Goal: Book appointment/travel/reservation

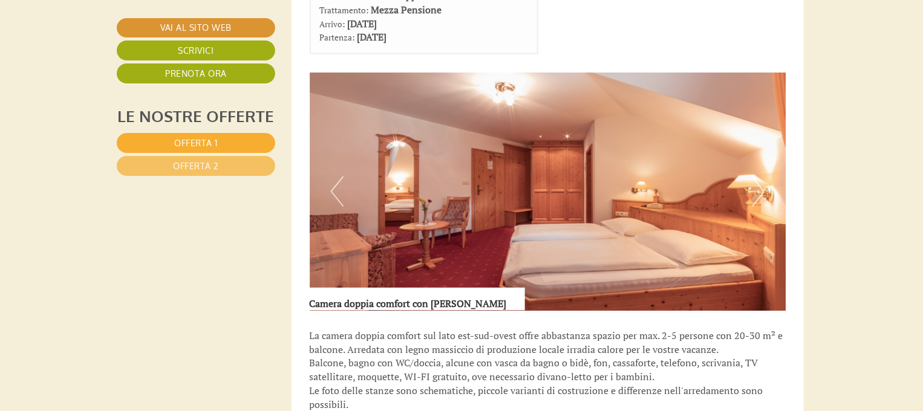
scroll to position [788, 2]
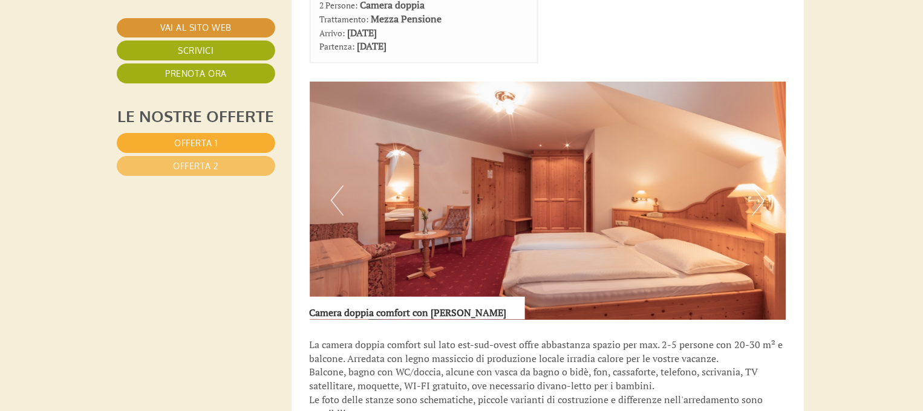
click at [759, 191] on button "Next" at bounding box center [758, 201] width 13 height 30
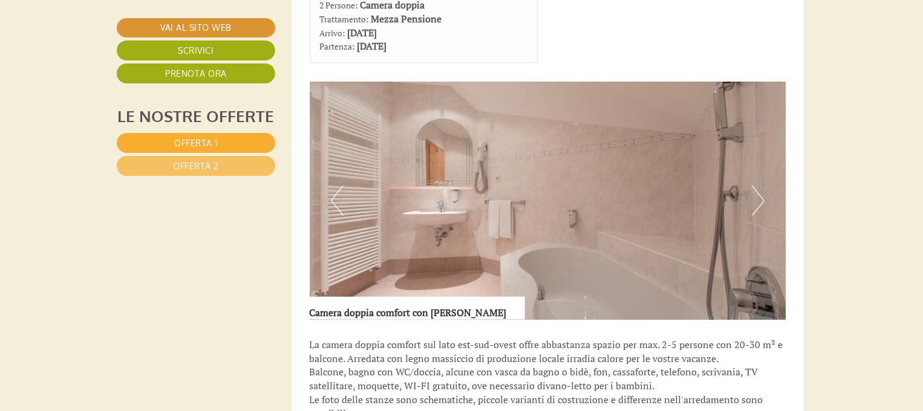
click at [759, 191] on button "Next" at bounding box center [758, 201] width 13 height 30
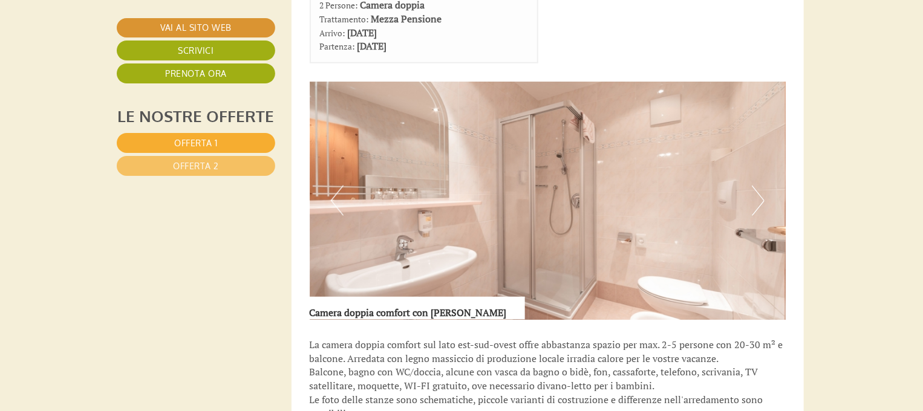
click at [759, 191] on button "Next" at bounding box center [758, 201] width 13 height 30
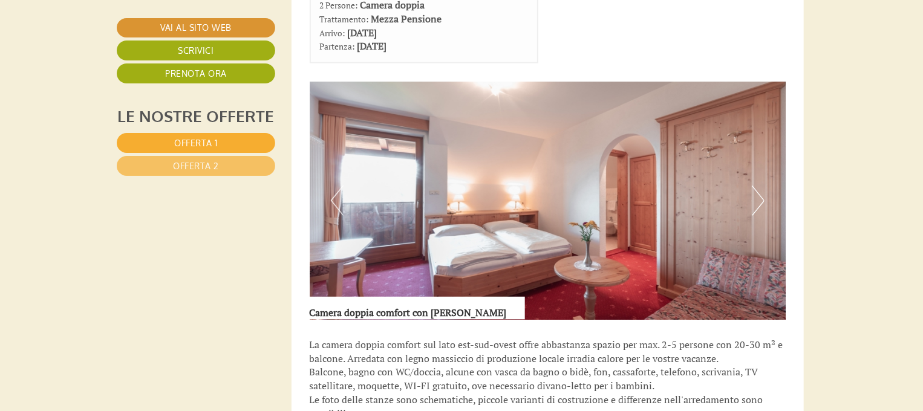
click at [759, 191] on button "Next" at bounding box center [758, 201] width 13 height 30
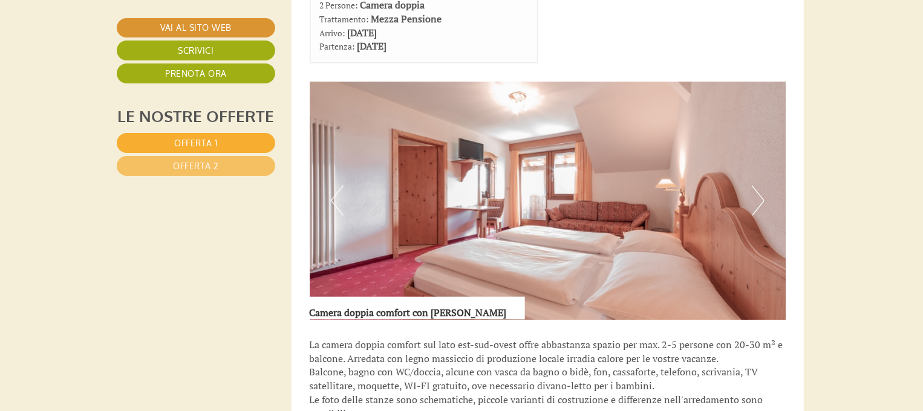
click at [759, 191] on button "Next" at bounding box center [758, 201] width 13 height 30
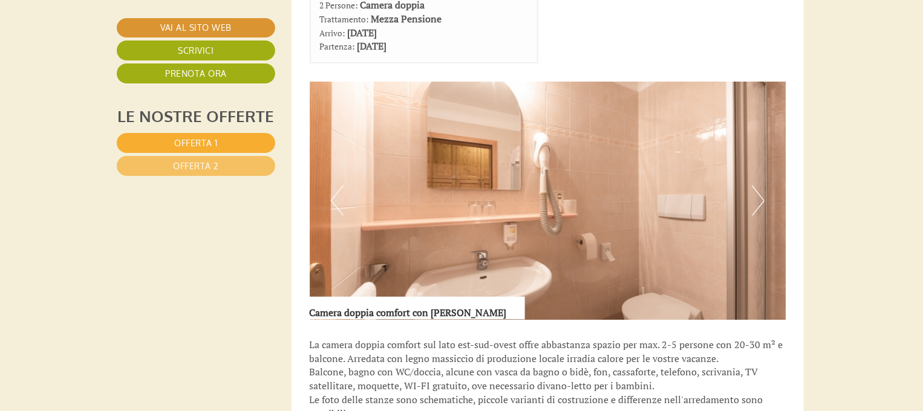
click at [759, 191] on button "Next" at bounding box center [758, 201] width 13 height 30
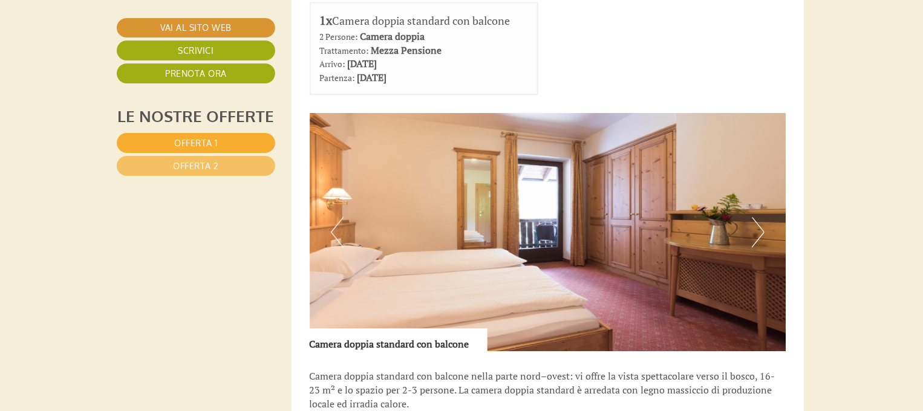
scroll to position [1611, 2]
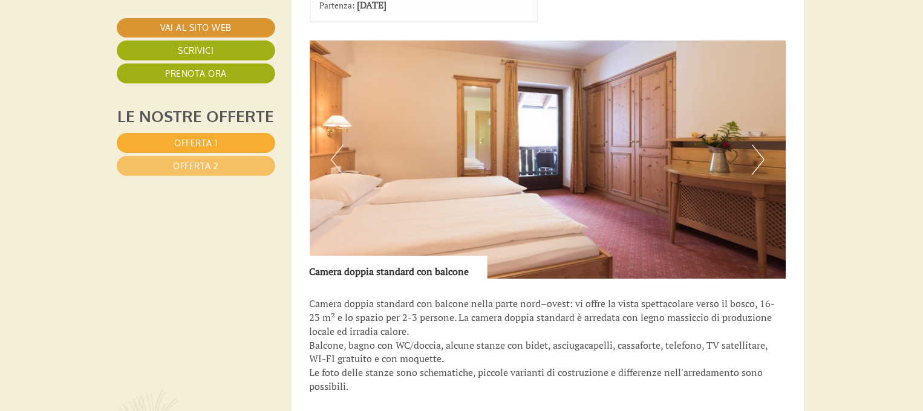
click at [757, 148] on button "Next" at bounding box center [758, 160] width 13 height 30
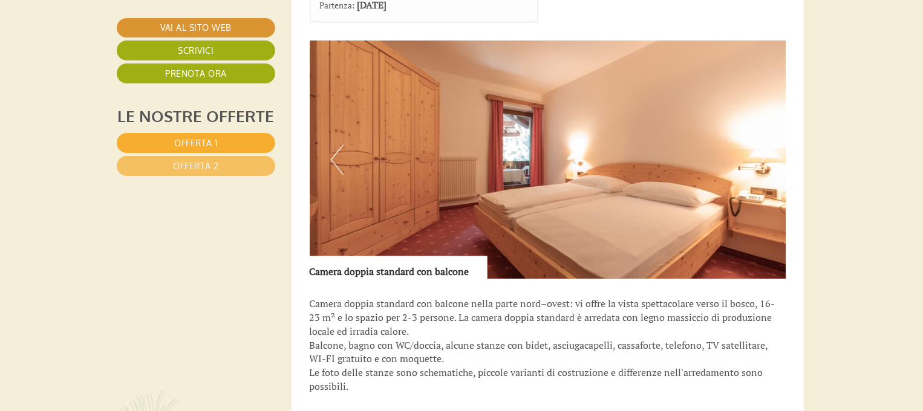
click at [757, 148] on button "Next" at bounding box center [758, 160] width 13 height 30
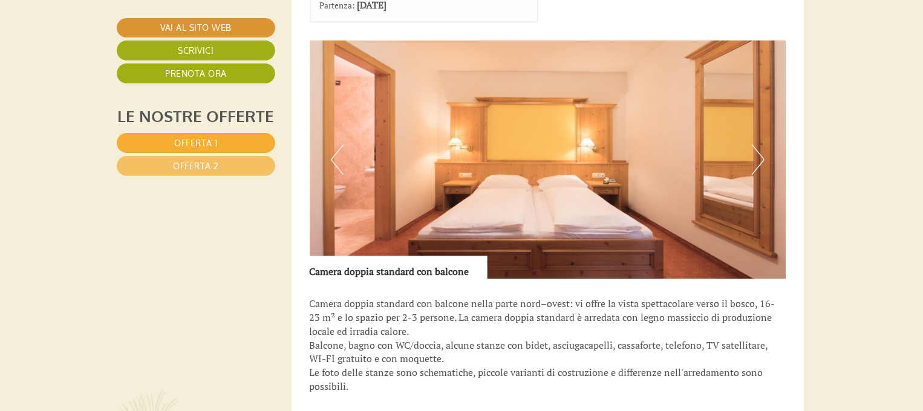
click at [757, 148] on button "Next" at bounding box center [758, 160] width 13 height 30
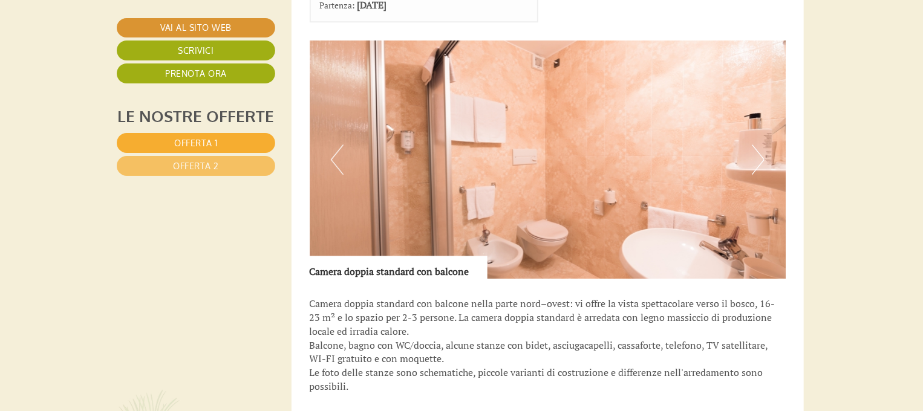
click at [757, 148] on button "Next" at bounding box center [758, 160] width 13 height 30
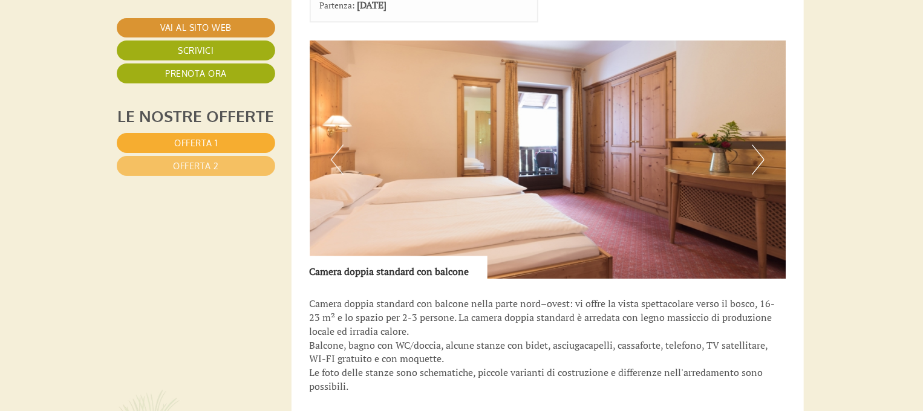
click at [776, 279] on div "Camera doppia standard con balcone nella parte nord–ovest: vi offre la vista sp…" at bounding box center [548, 348] width 477 height 139
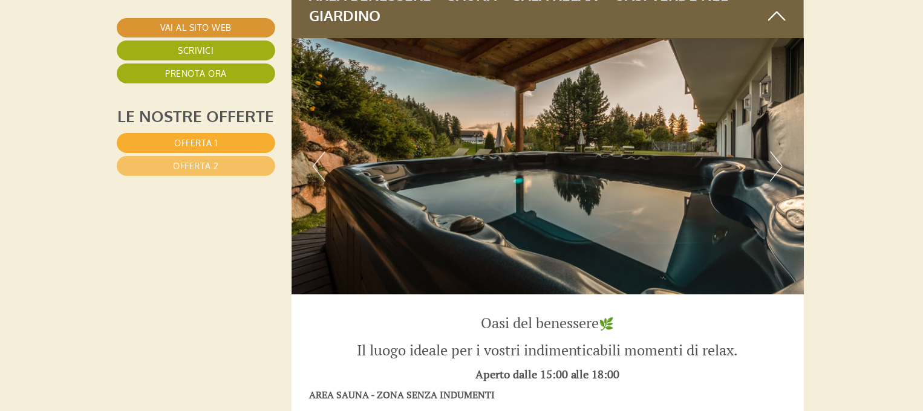
scroll to position [3685, 2]
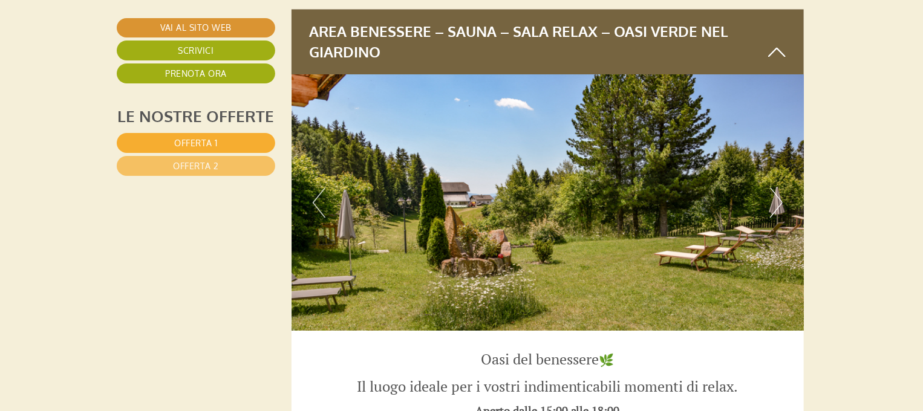
click at [779, 188] on button "Next" at bounding box center [776, 203] width 13 height 30
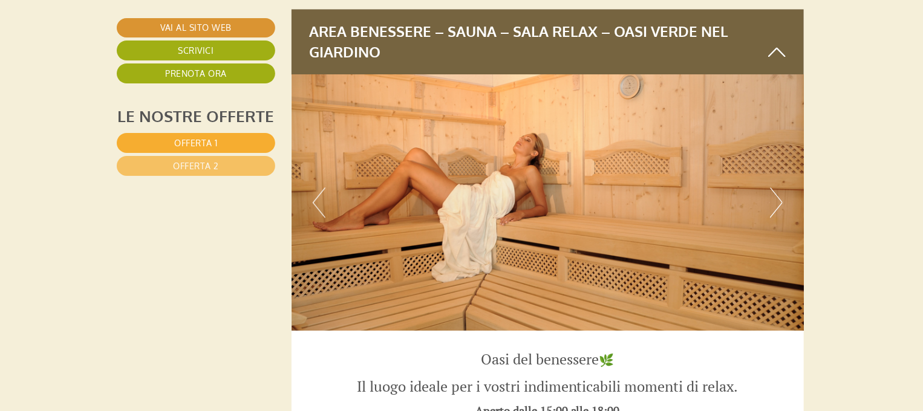
click at [779, 188] on button "Next" at bounding box center [776, 203] width 13 height 30
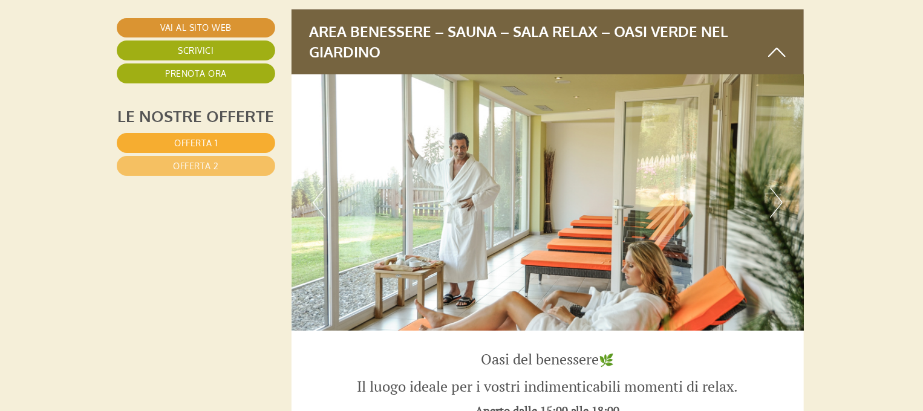
click at [779, 188] on button "Next" at bounding box center [776, 203] width 13 height 30
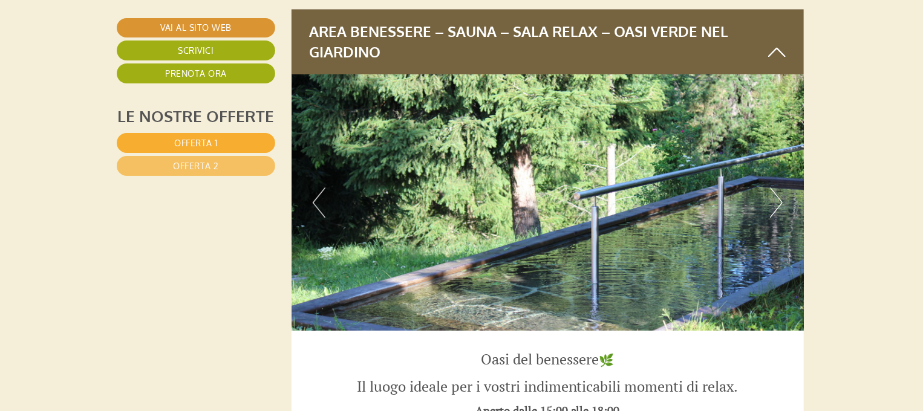
click at [779, 188] on button "Next" at bounding box center [776, 203] width 13 height 30
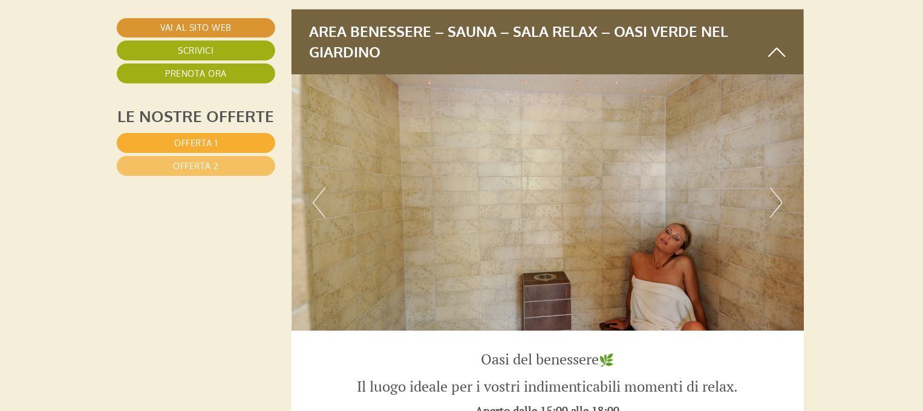
click at [779, 188] on button "Next" at bounding box center [776, 203] width 13 height 30
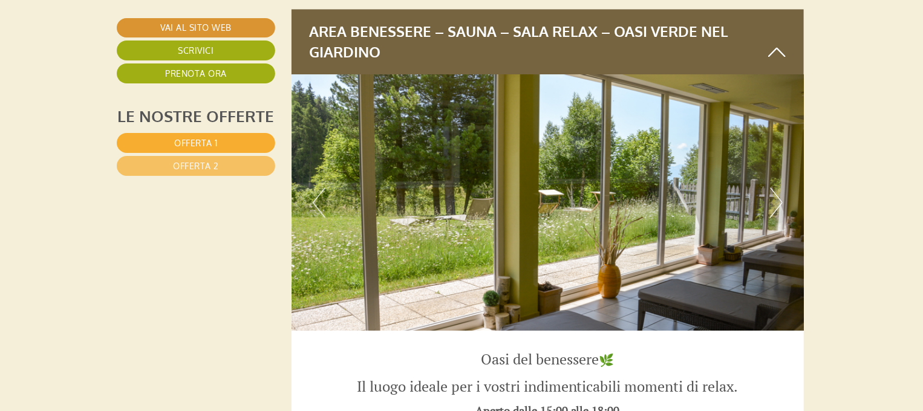
click at [779, 188] on button "Next" at bounding box center [776, 203] width 13 height 30
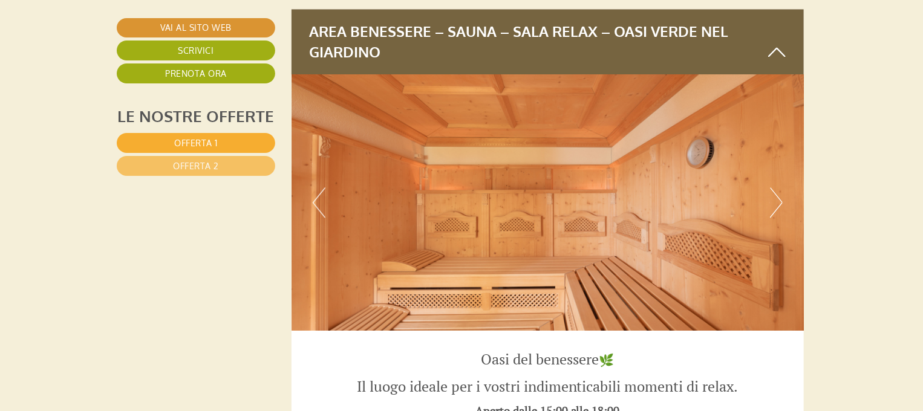
click at [779, 188] on button "Next" at bounding box center [776, 203] width 13 height 30
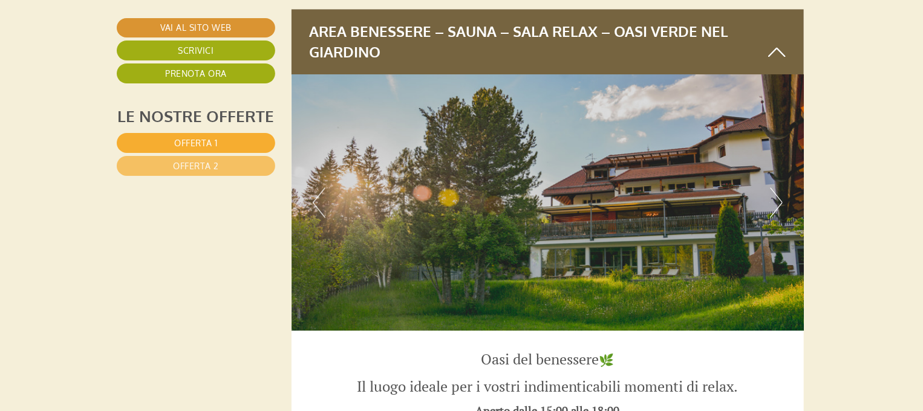
click at [779, 188] on button "Next" at bounding box center [776, 203] width 13 height 30
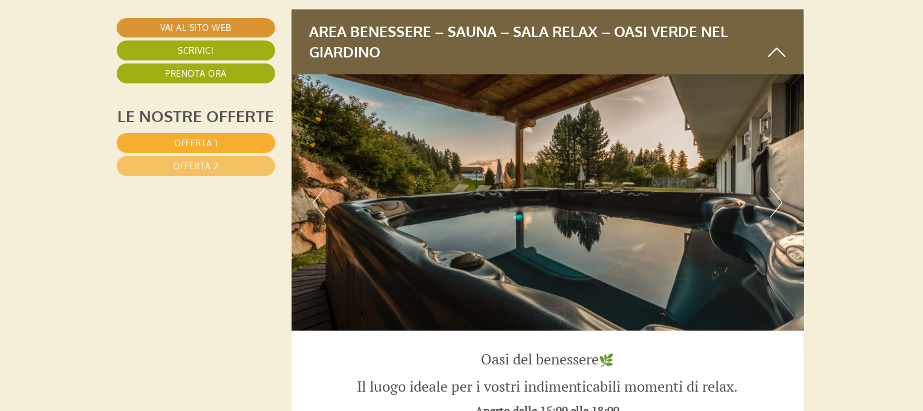
click at [779, 188] on button "Next" at bounding box center [776, 203] width 13 height 30
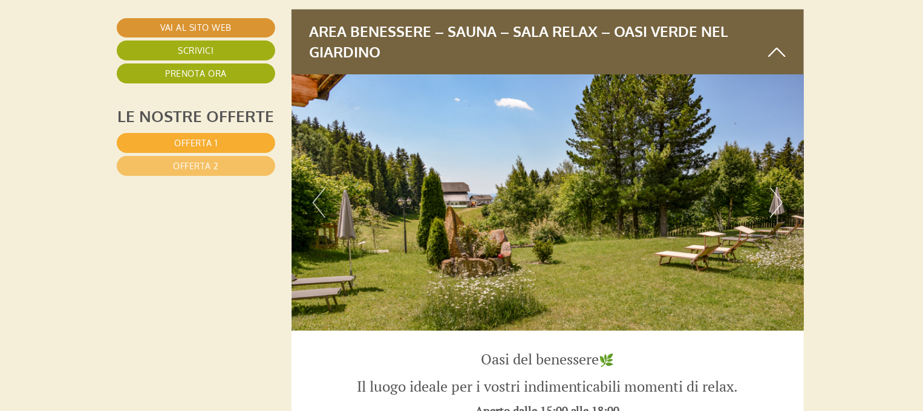
click at [319, 188] on button "Previous" at bounding box center [319, 203] width 13 height 30
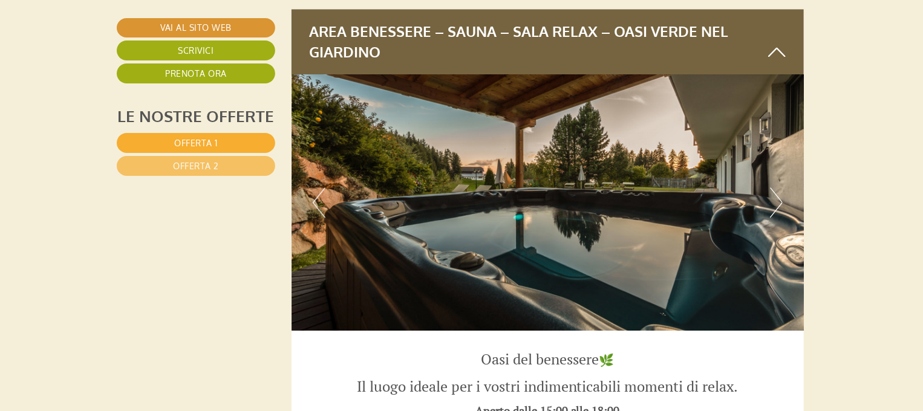
click at [777, 188] on button "Next" at bounding box center [776, 203] width 13 height 30
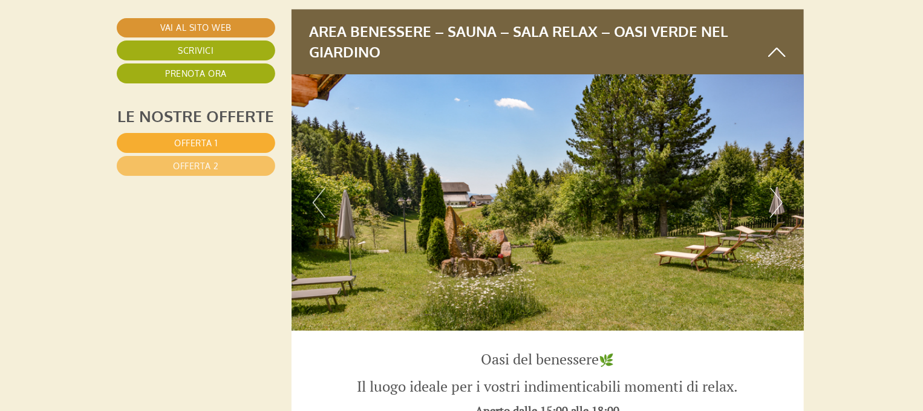
click at [777, 188] on button "Next" at bounding box center [776, 203] width 13 height 30
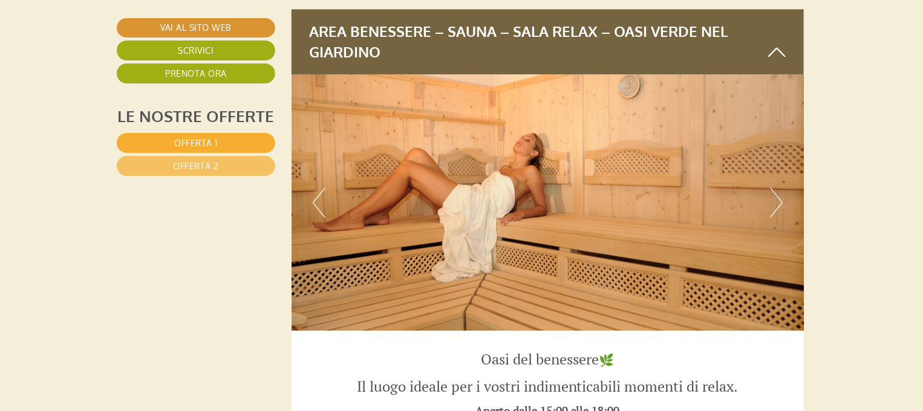
click at [777, 188] on button "Next" at bounding box center [776, 203] width 13 height 30
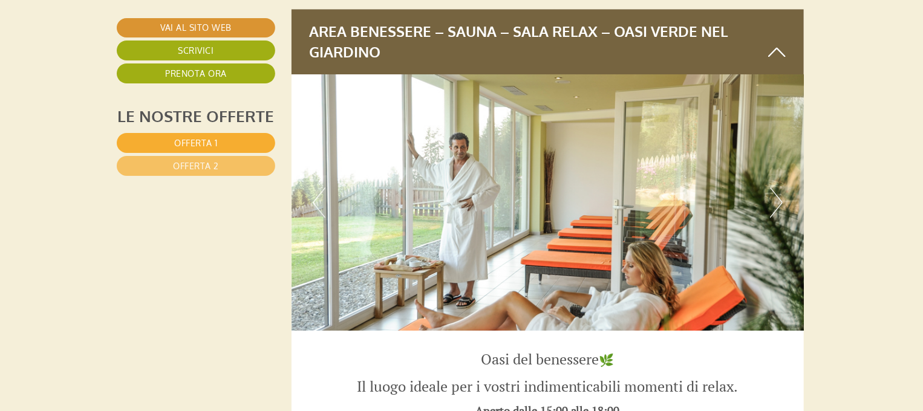
click at [777, 188] on button "Next" at bounding box center [776, 203] width 13 height 30
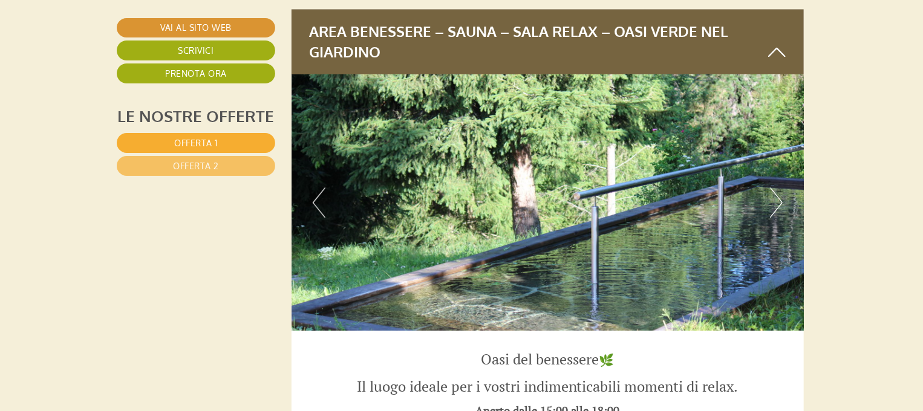
click at [777, 188] on button "Next" at bounding box center [776, 203] width 13 height 30
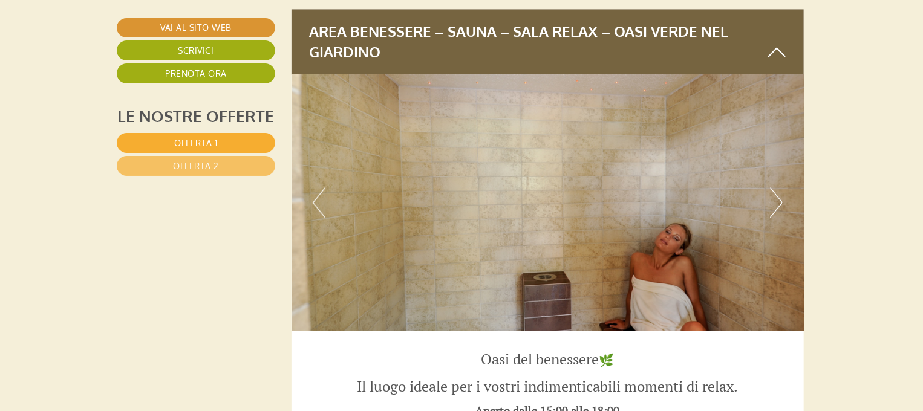
click at [777, 188] on button "Next" at bounding box center [776, 203] width 13 height 30
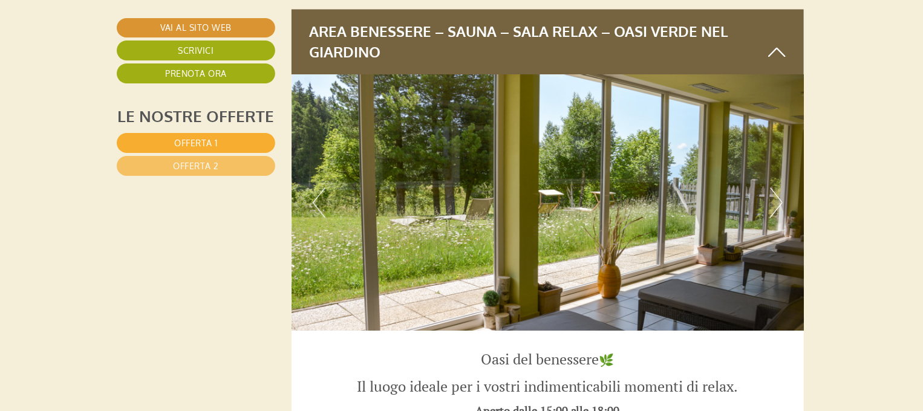
click at [777, 188] on button "Next" at bounding box center [776, 203] width 13 height 30
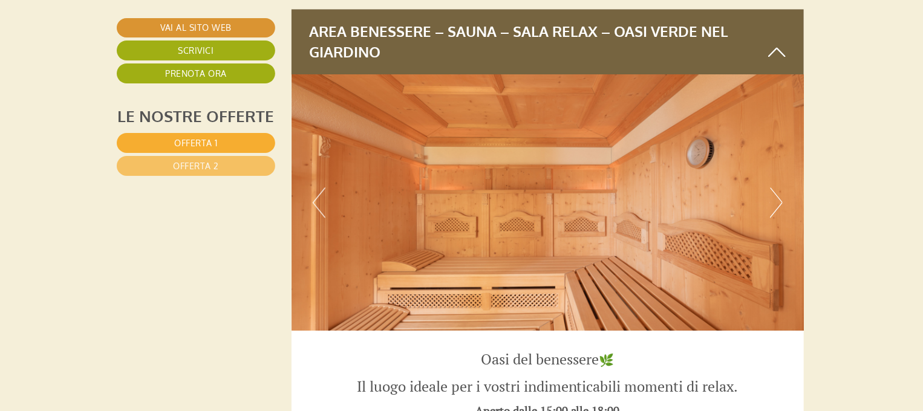
click at [777, 188] on button "Next" at bounding box center [776, 203] width 13 height 30
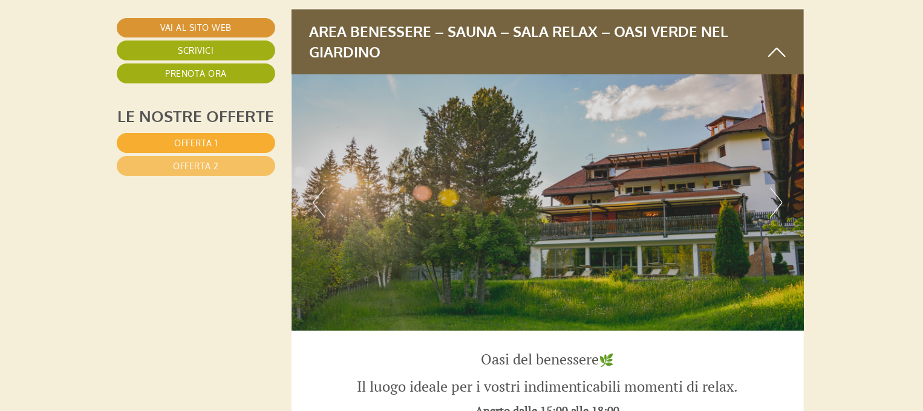
click at [777, 188] on button "Next" at bounding box center [776, 203] width 13 height 30
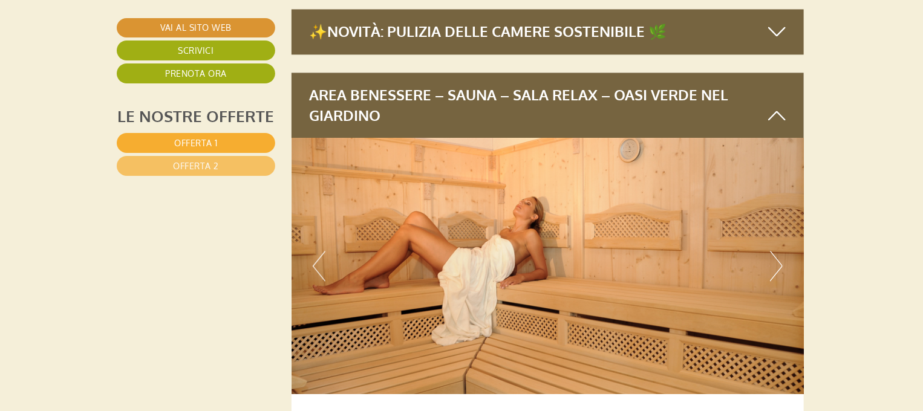
scroll to position [3594, 2]
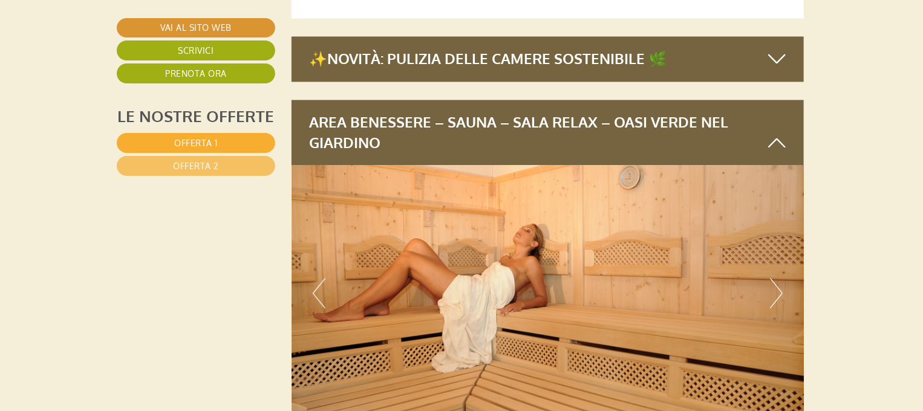
click at [781, 278] on button "Next" at bounding box center [776, 293] width 13 height 30
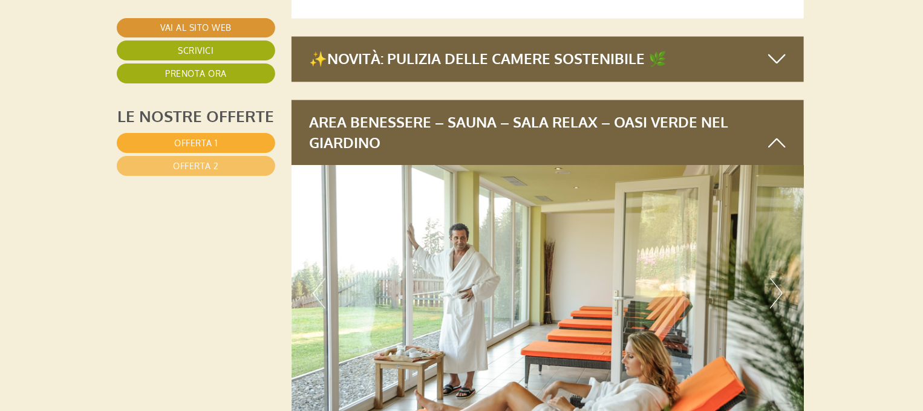
click at [781, 278] on button "Next" at bounding box center [776, 293] width 13 height 30
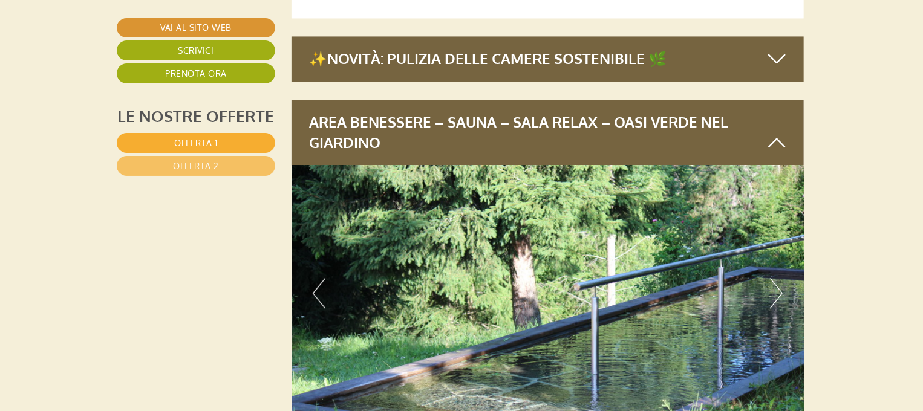
click at [781, 278] on button "Next" at bounding box center [776, 293] width 13 height 30
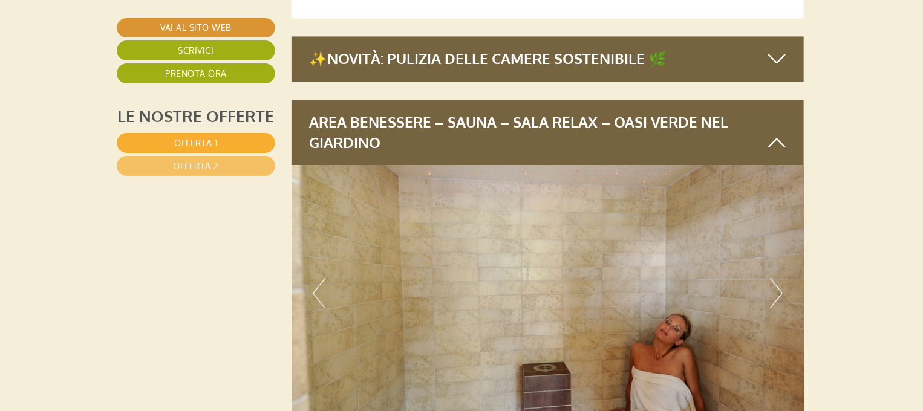
click at [781, 278] on button "Next" at bounding box center [776, 293] width 13 height 30
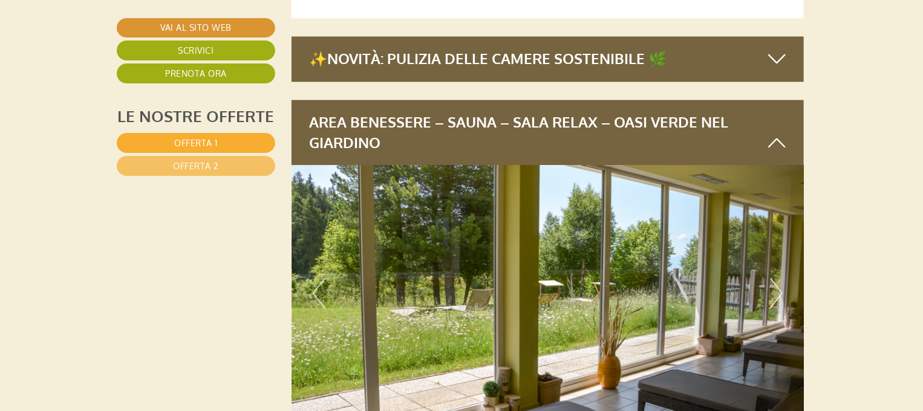
click at [781, 278] on button "Next" at bounding box center [776, 293] width 13 height 30
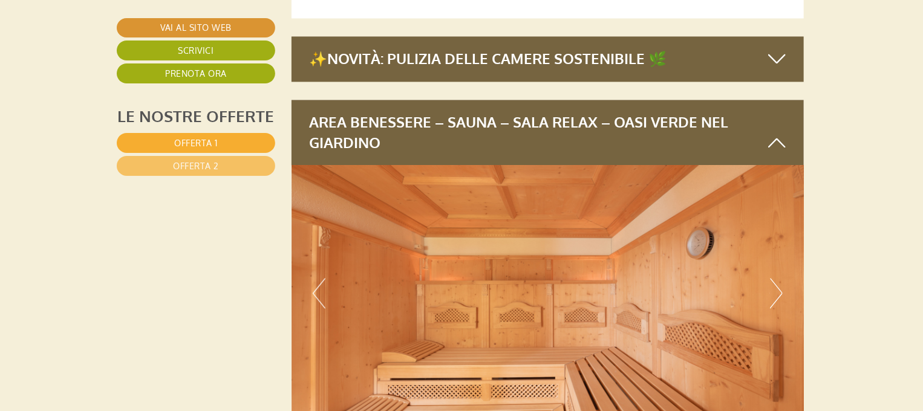
click at [781, 278] on button "Next" at bounding box center [776, 293] width 13 height 30
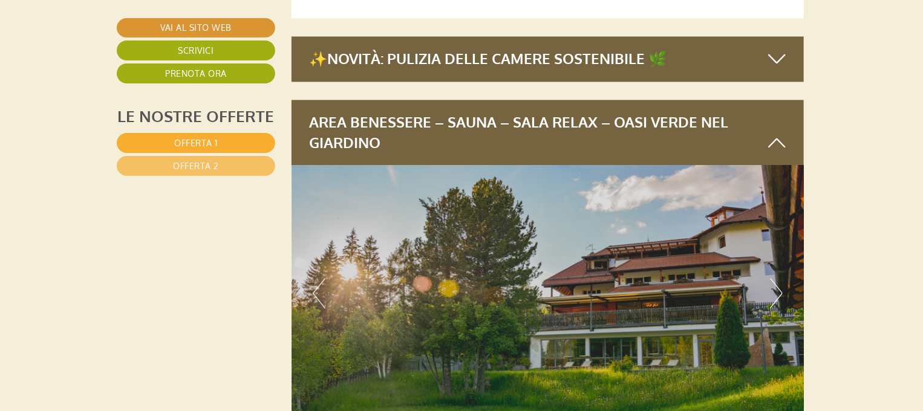
click at [781, 278] on button "Next" at bounding box center [776, 293] width 13 height 30
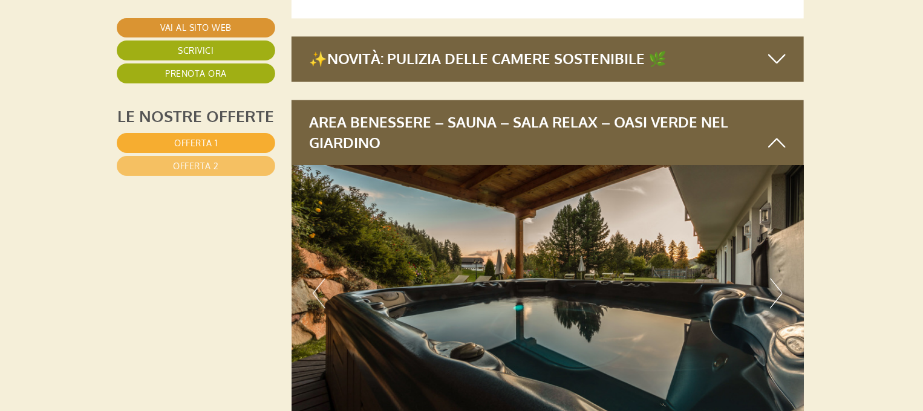
click at [781, 278] on button "Next" at bounding box center [776, 293] width 13 height 30
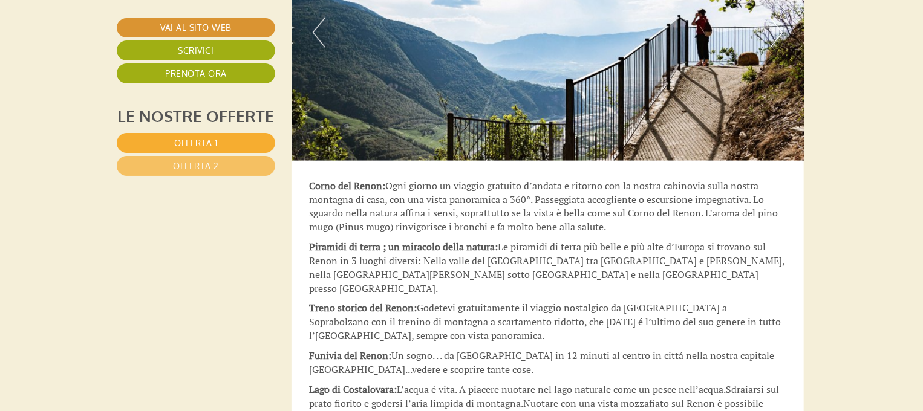
scroll to position [5369, 2]
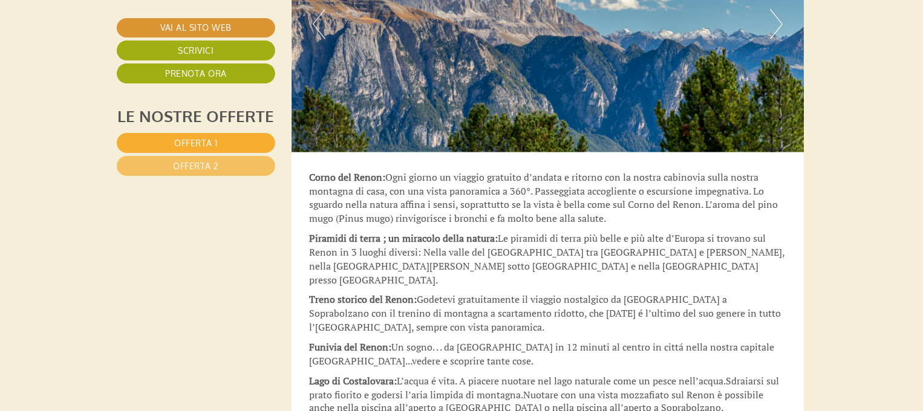
click at [595, 232] on span "Le piramidi di terra più belle e più alte d’Europa si trovano sul Renon in 3 lu…" at bounding box center [547, 259] width 475 height 55
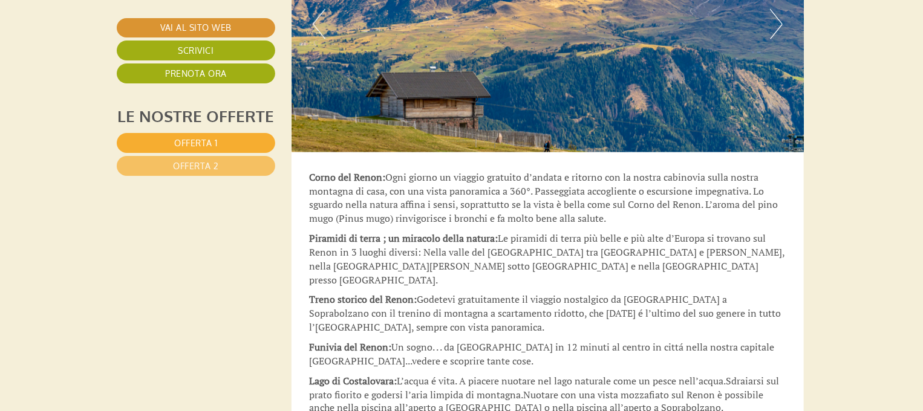
click at [595, 232] on span "Le piramidi di terra più belle e più alte d’Europa si trovano sul Renon in 3 lu…" at bounding box center [547, 259] width 475 height 55
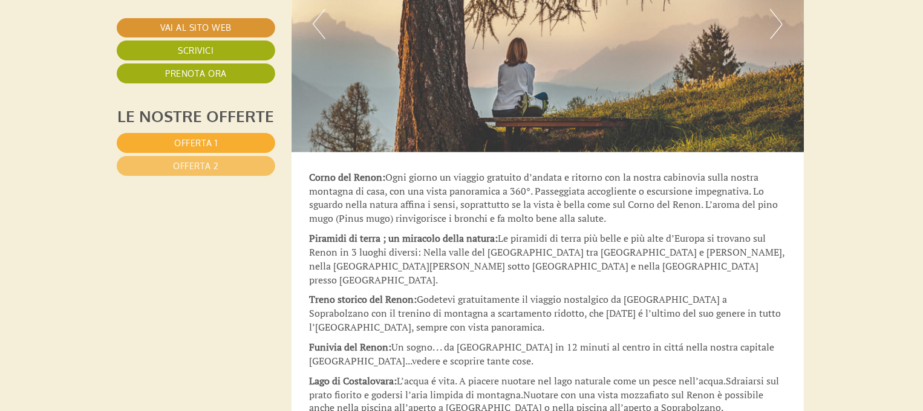
click at [595, 232] on span "Le piramidi di terra più belle e più alte d’Europa si trovano sul Renon in 3 lu…" at bounding box center [547, 259] width 475 height 55
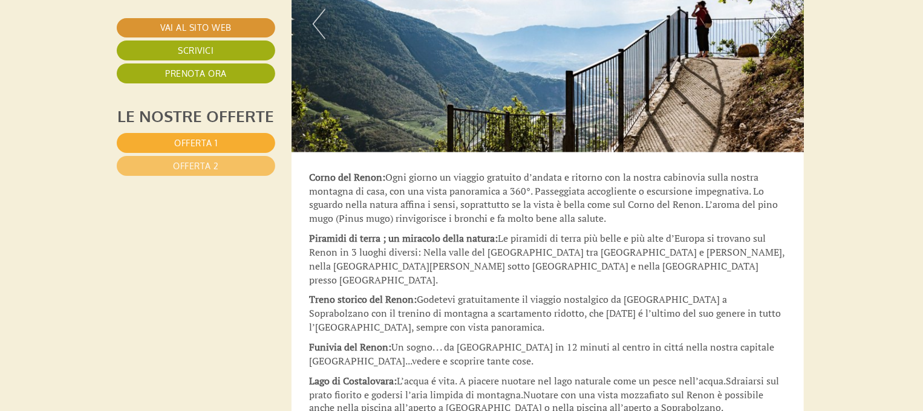
click at [767, 341] on p "Funivia del Renon: Un sogno. . . da [GEOGRAPHIC_DATA] in 12 minuti al centro in…" at bounding box center [548, 355] width 477 height 28
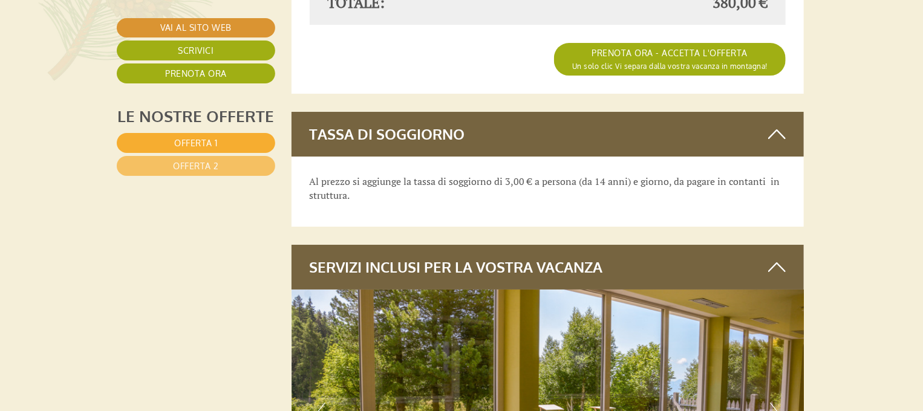
scroll to position [1983, 2]
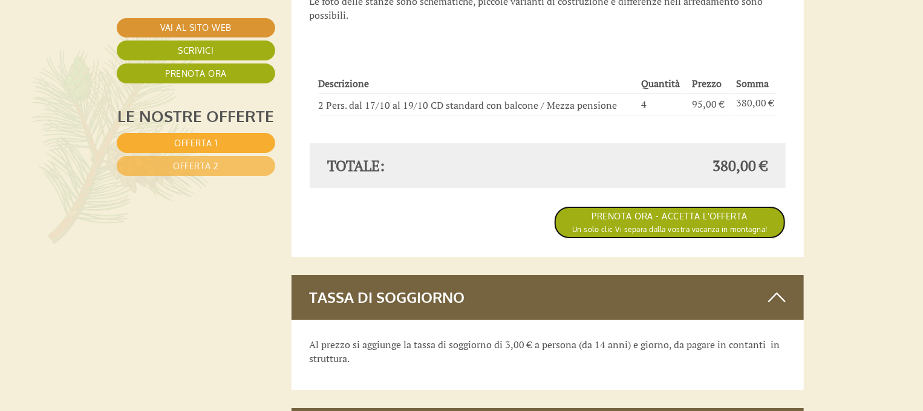
click at [646, 225] on span "Un solo clic Vi separa dalla vostra vacanza in montagna!" at bounding box center [669, 229] width 195 height 9
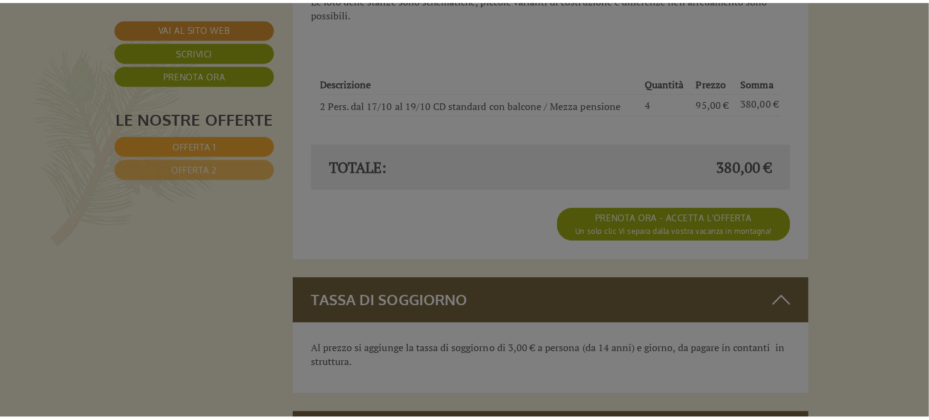
scroll to position [1983, 0]
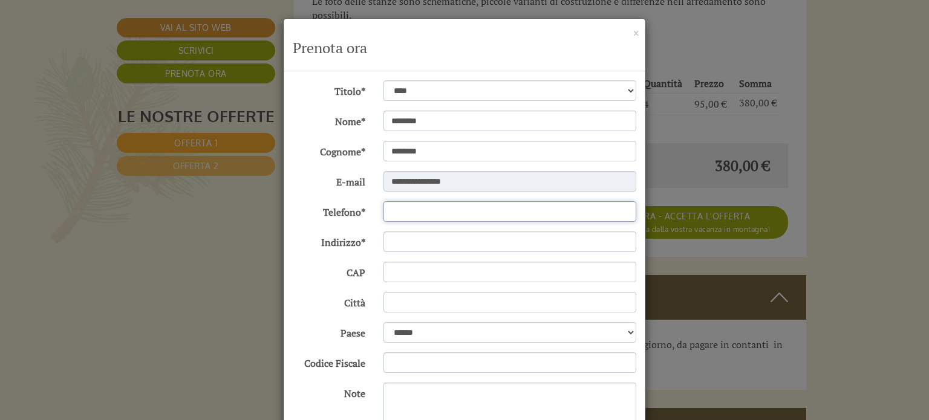
click at [436, 210] on input "Telefono*" at bounding box center [509, 211] width 253 height 21
type input "**********"
type input "*****"
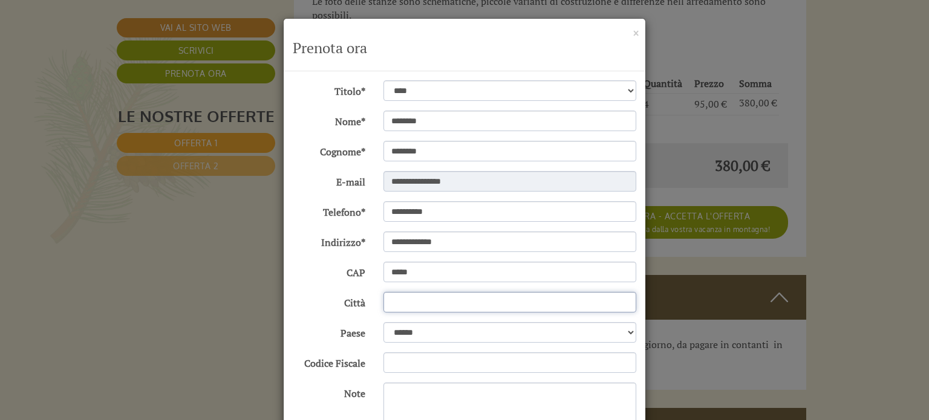
type input "*******"
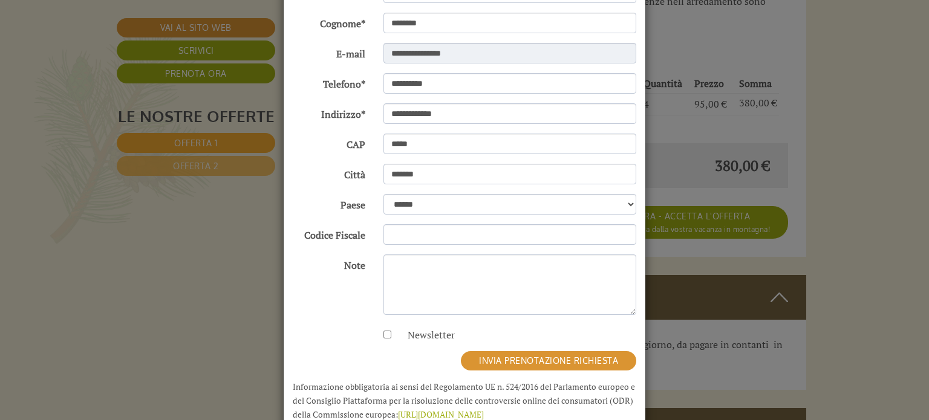
scroll to position [157, 0]
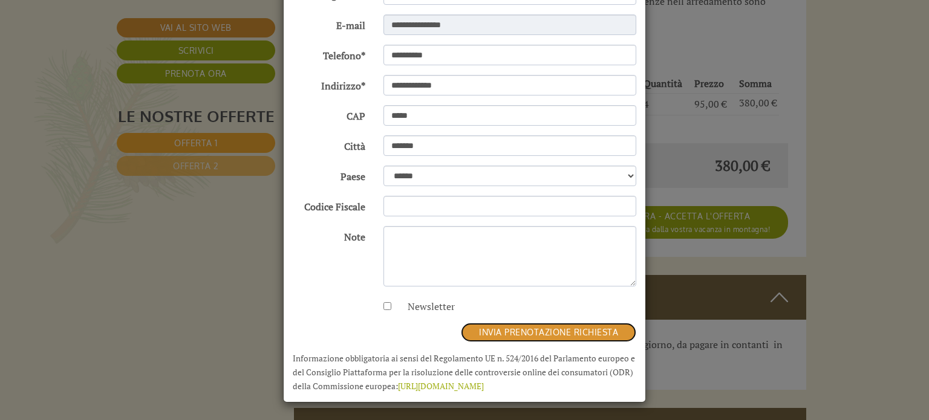
click at [553, 326] on button "invia prenotazione richiesta" at bounding box center [548, 332] width 175 height 19
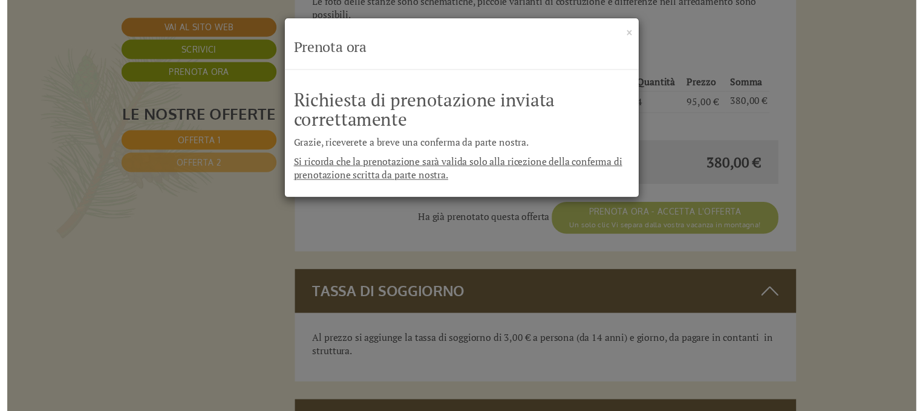
scroll to position [0, 0]
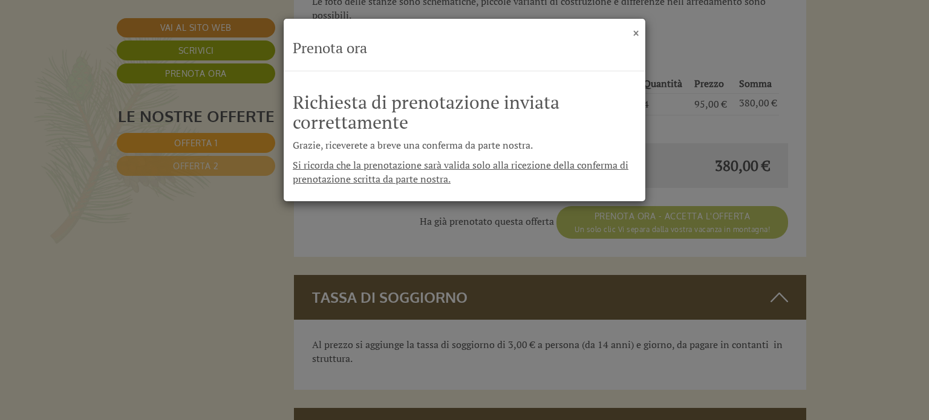
click at [634, 33] on button "×" at bounding box center [635, 33] width 4 height 13
